Goal: Information Seeking & Learning: Learn about a topic

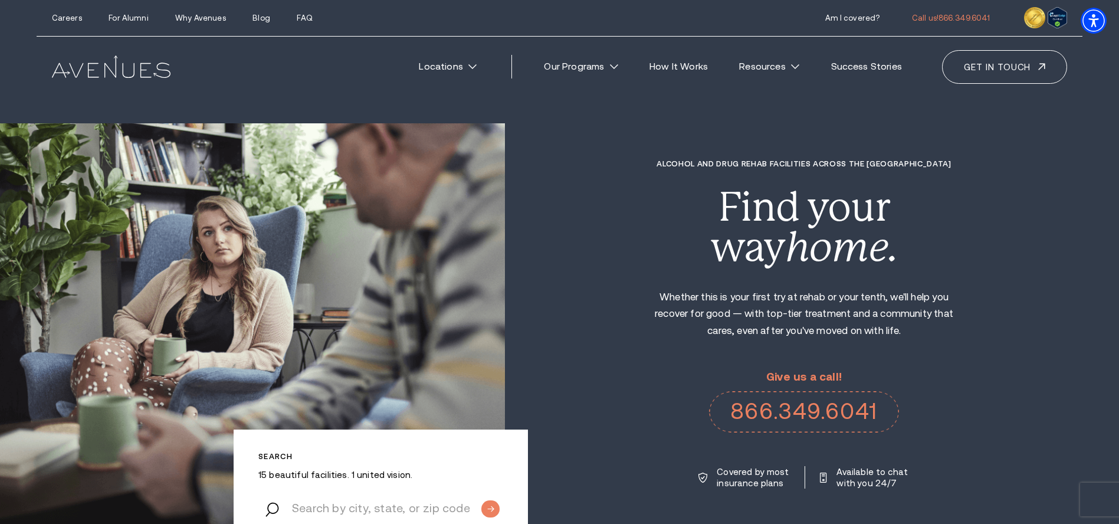
drag, startPoint x: 1085, startPoint y: 244, endPoint x: 1079, endPoint y: 244, distance: 5.9
click at [1080, 244] on div "Alcohol and Drug Rehab Facilities across the US Find your way home. Whether thi…" at bounding box center [812, 324] width 614 height 330
